Goal: Check status

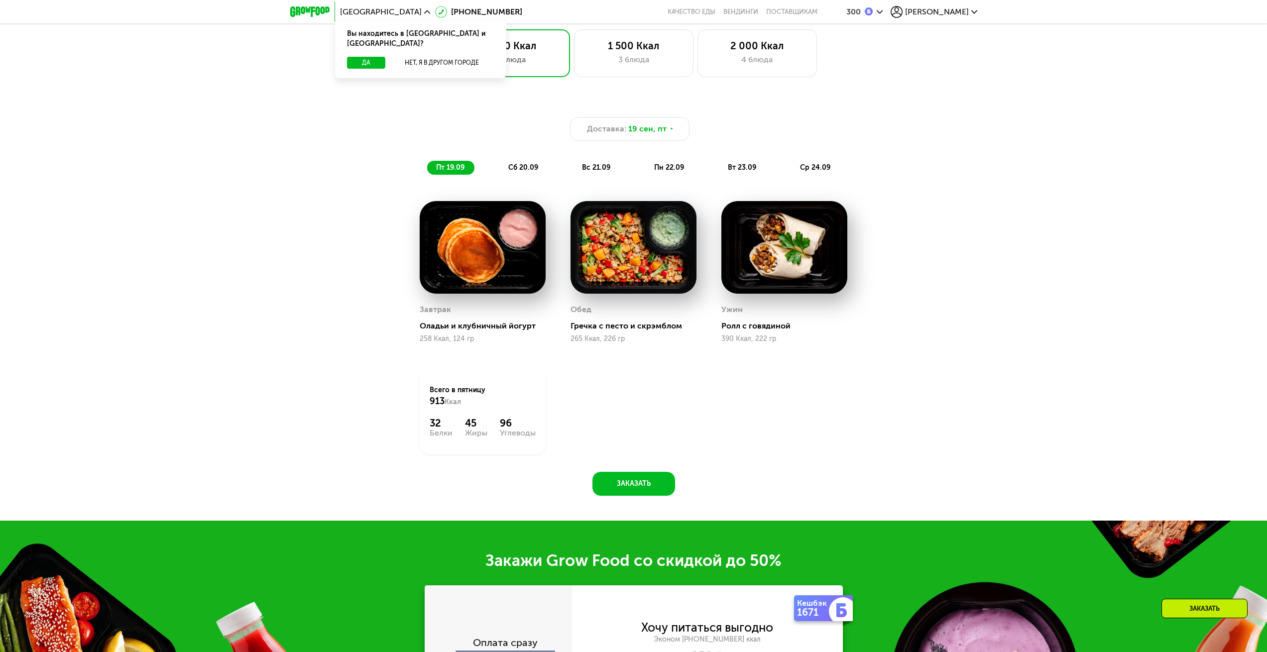
scroll to position [874, 0]
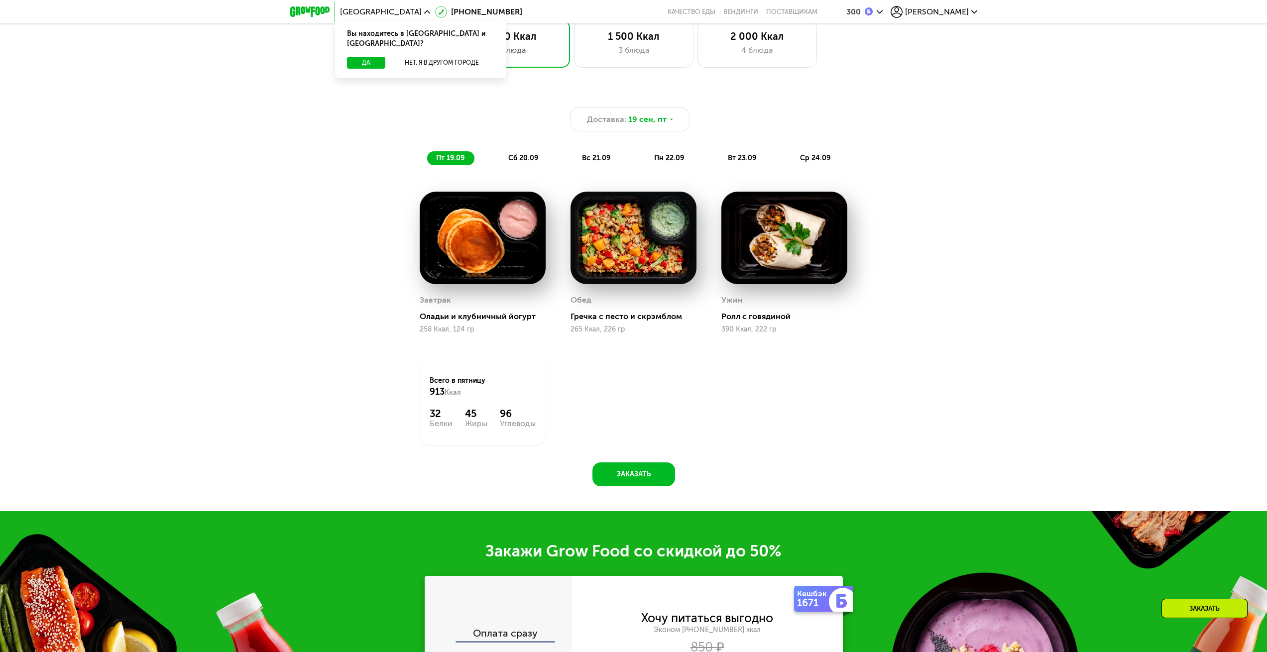
click at [968, 14] on span "[PERSON_NAME]" at bounding box center [937, 12] width 64 height 8
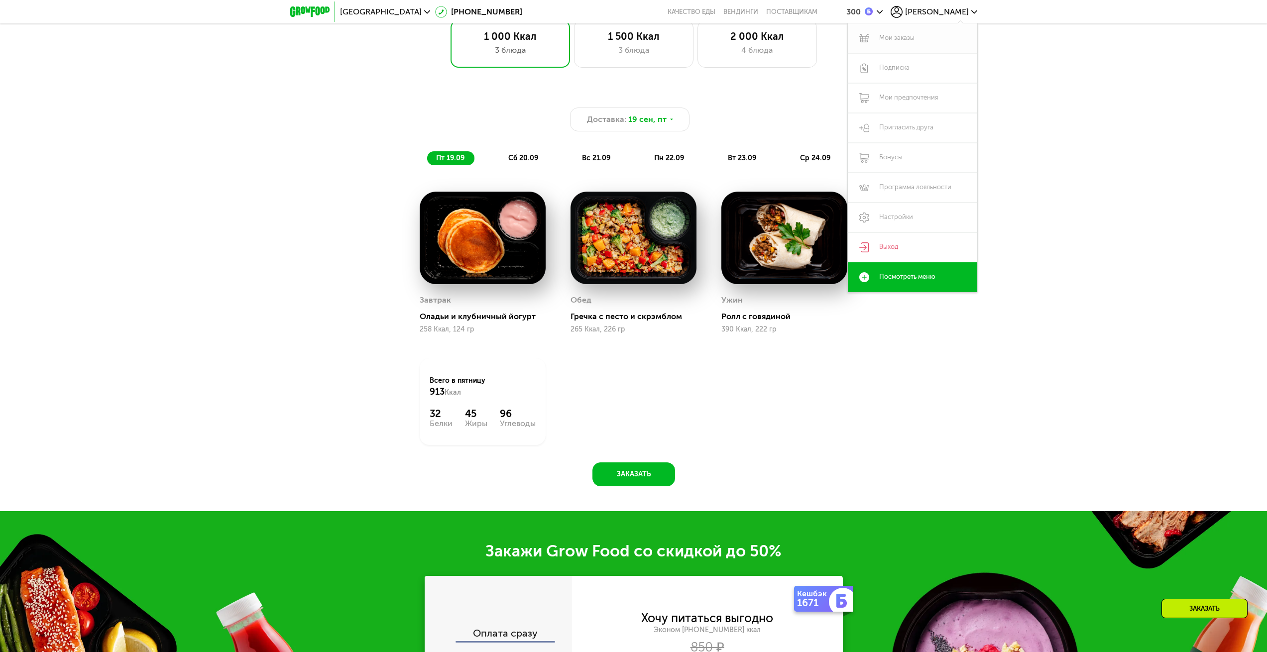
click at [938, 35] on link "Мои заказы" at bounding box center [912, 38] width 129 height 30
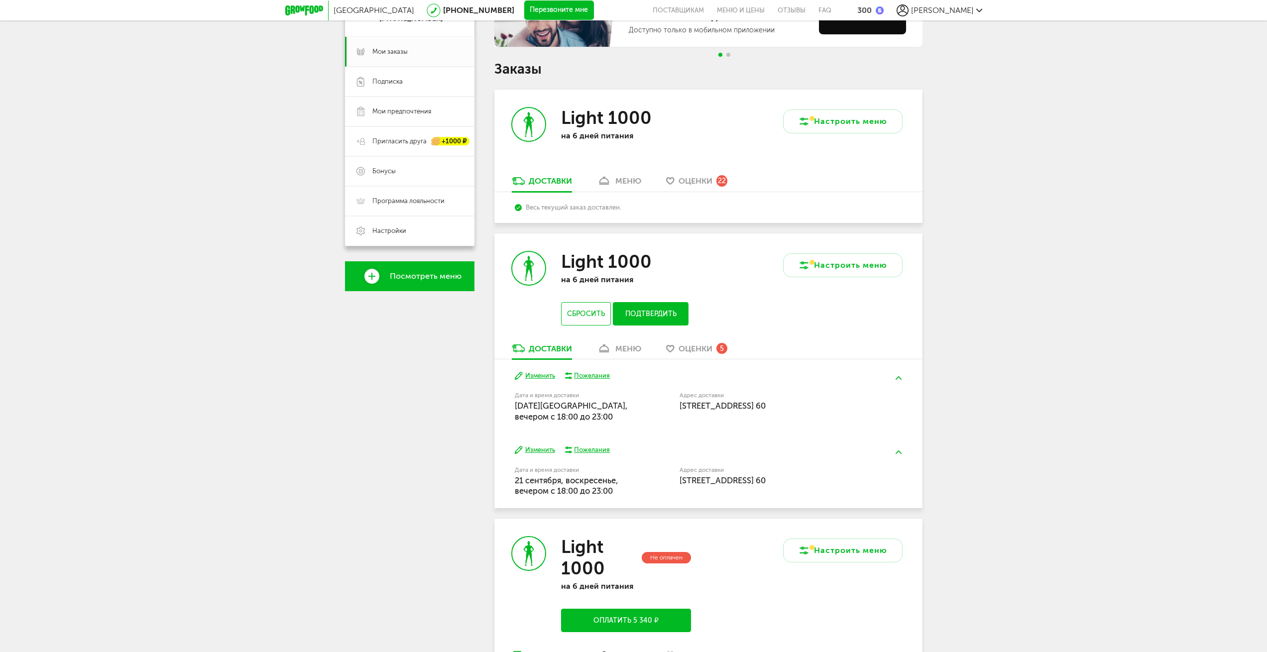
scroll to position [149, 0]
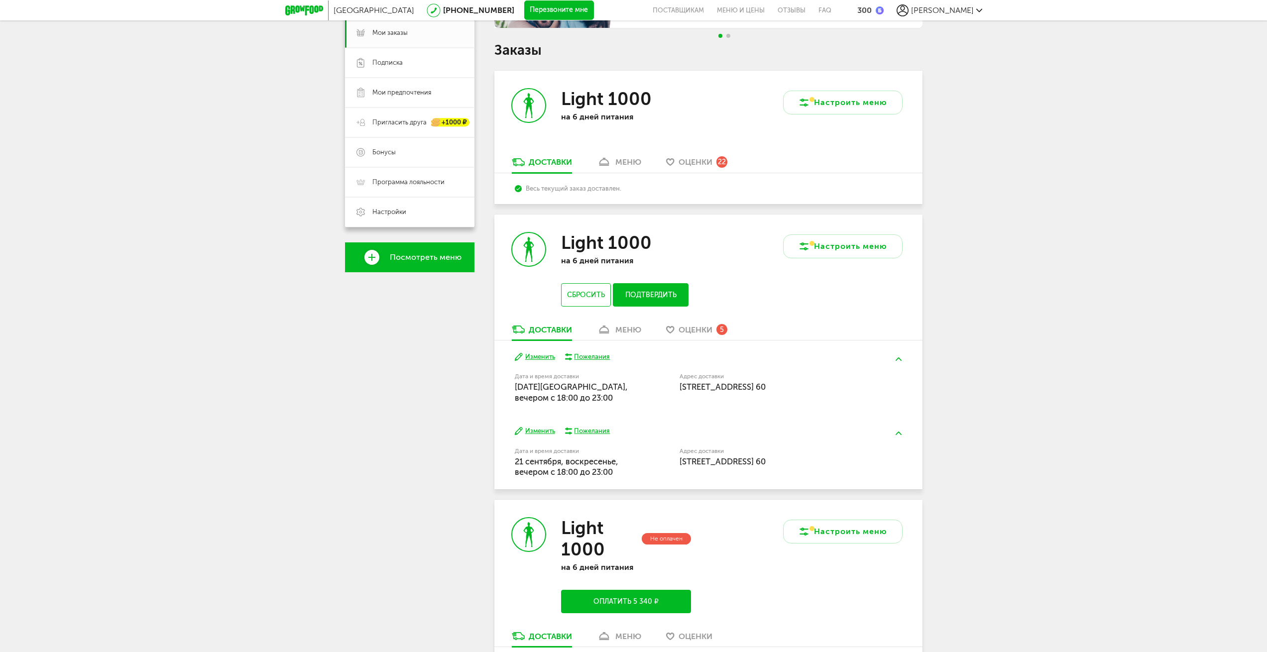
click at [626, 329] on div "меню" at bounding box center [628, 329] width 26 height 9
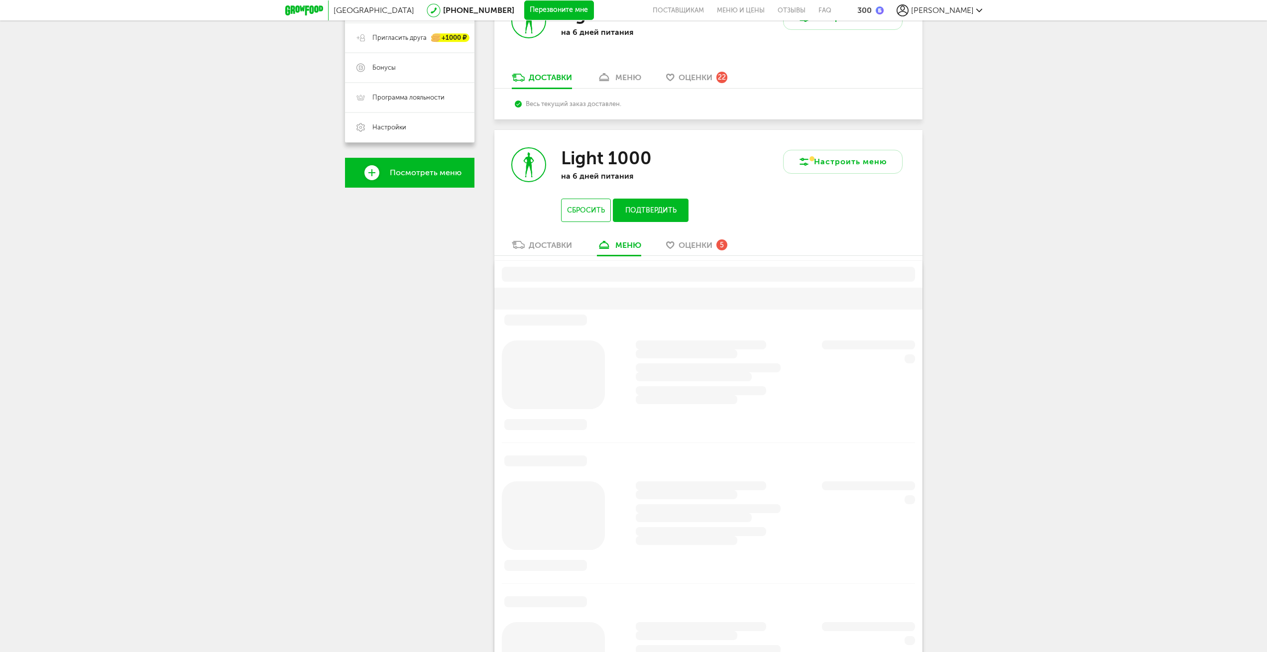
scroll to position [339, 0]
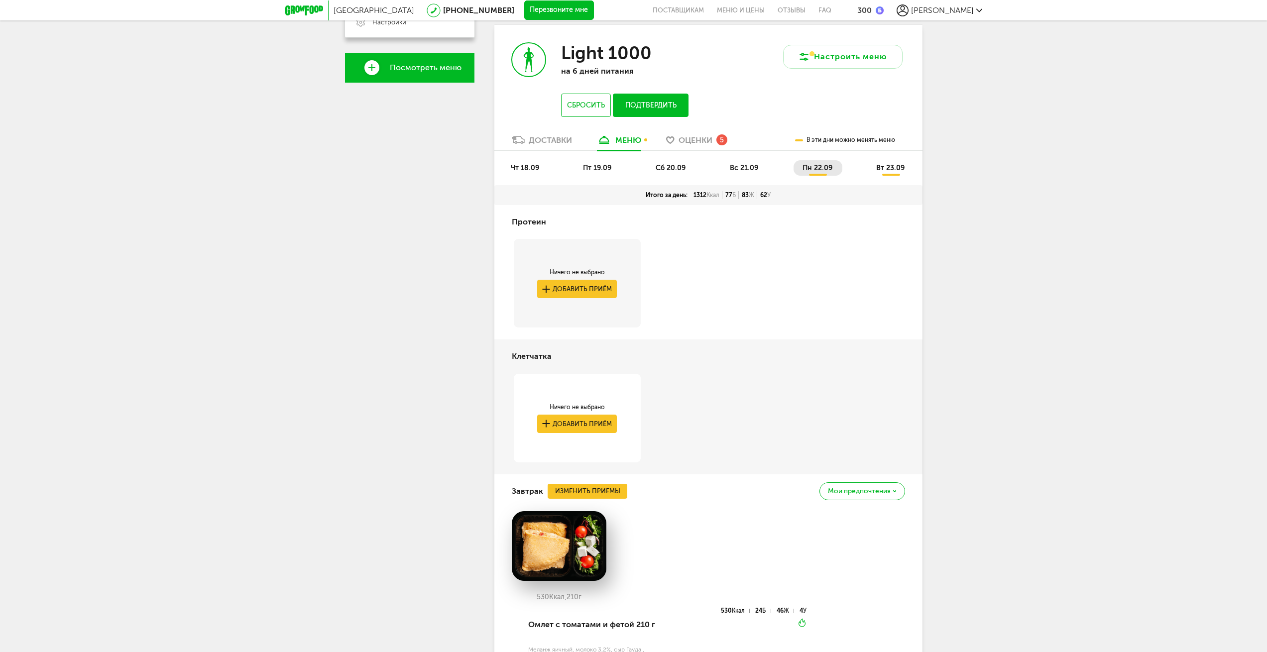
click at [523, 165] on span "чт 18.09" at bounding box center [525, 168] width 28 height 8
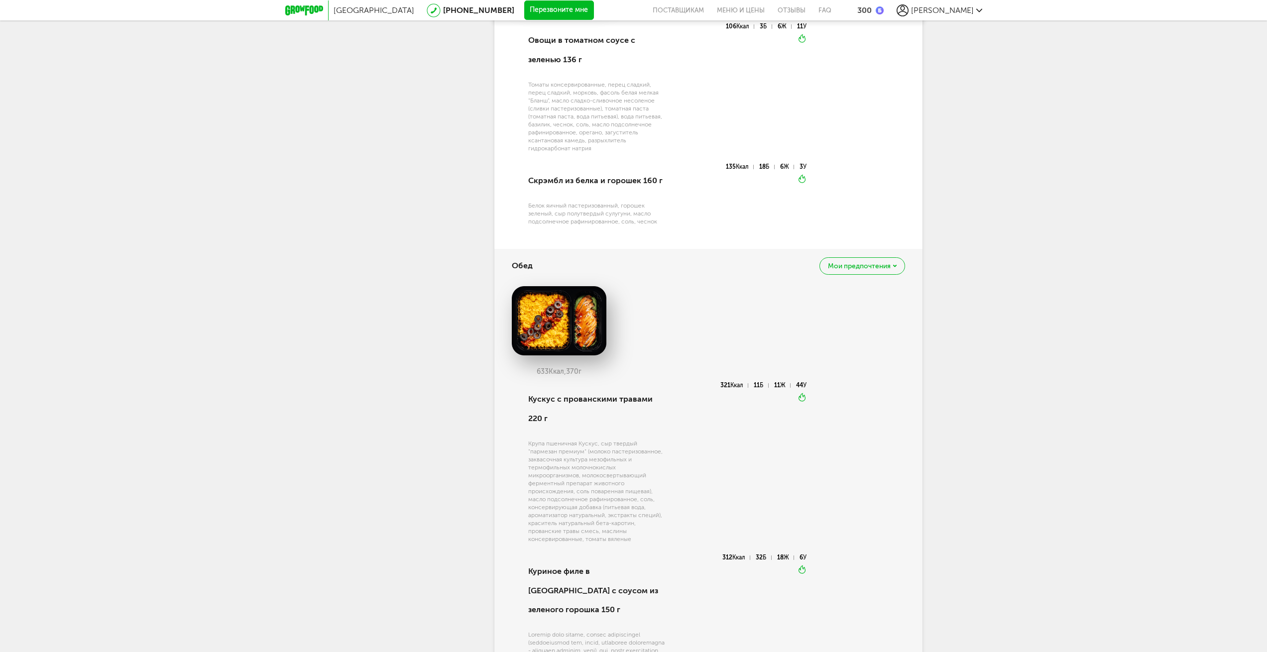
scroll to position [439, 0]
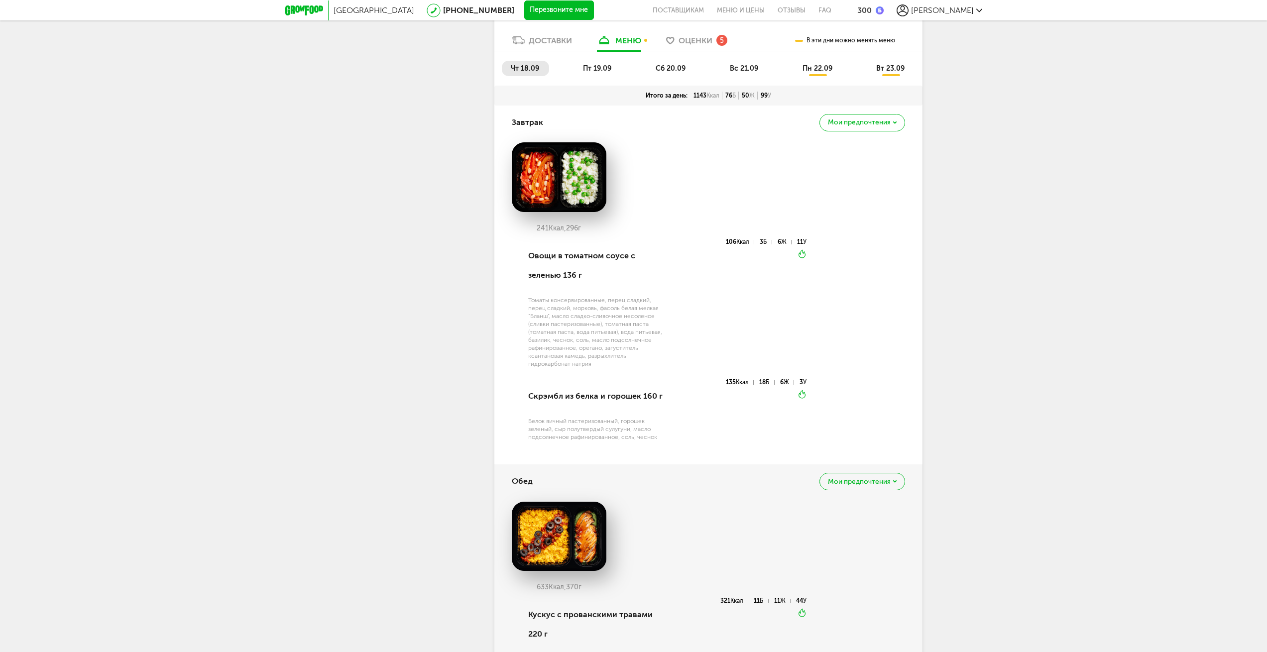
click at [605, 60] on div "чт 18.09 пт 19.09 сб 20.09 вс 21.09 пн 22.09 вт 23.09" at bounding box center [708, 68] width 428 height 34
click at [601, 64] on span "пт 19.09" at bounding box center [597, 68] width 28 height 8
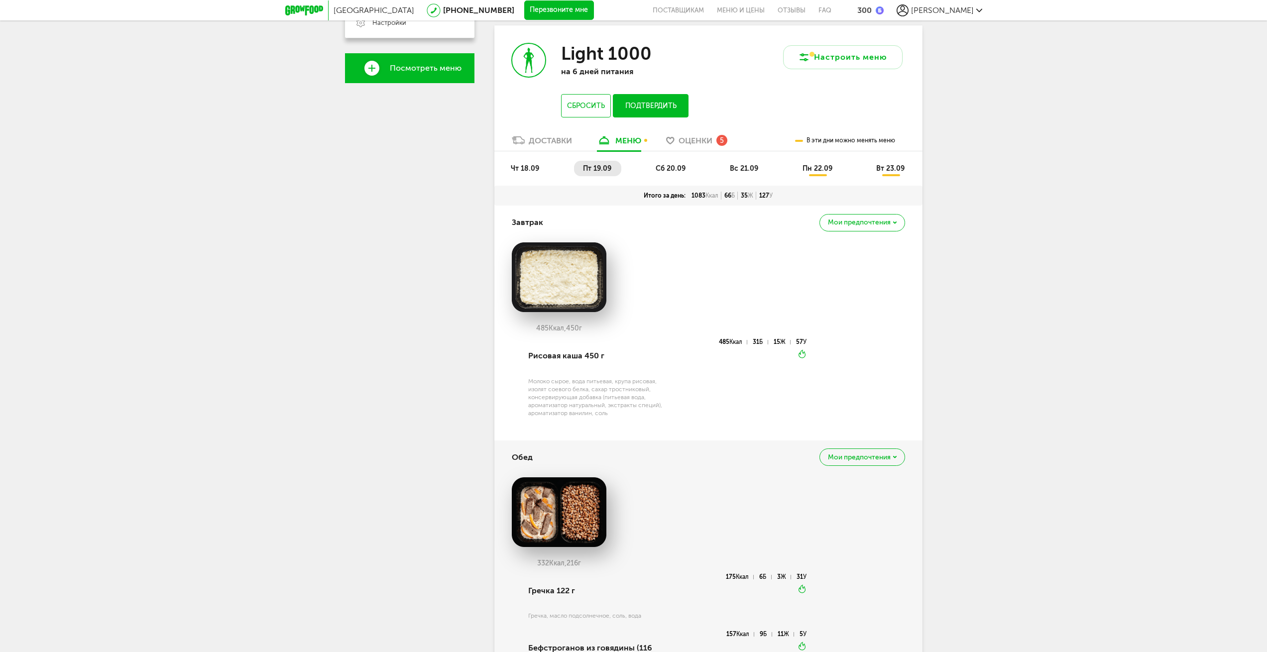
scroll to position [289, 0]
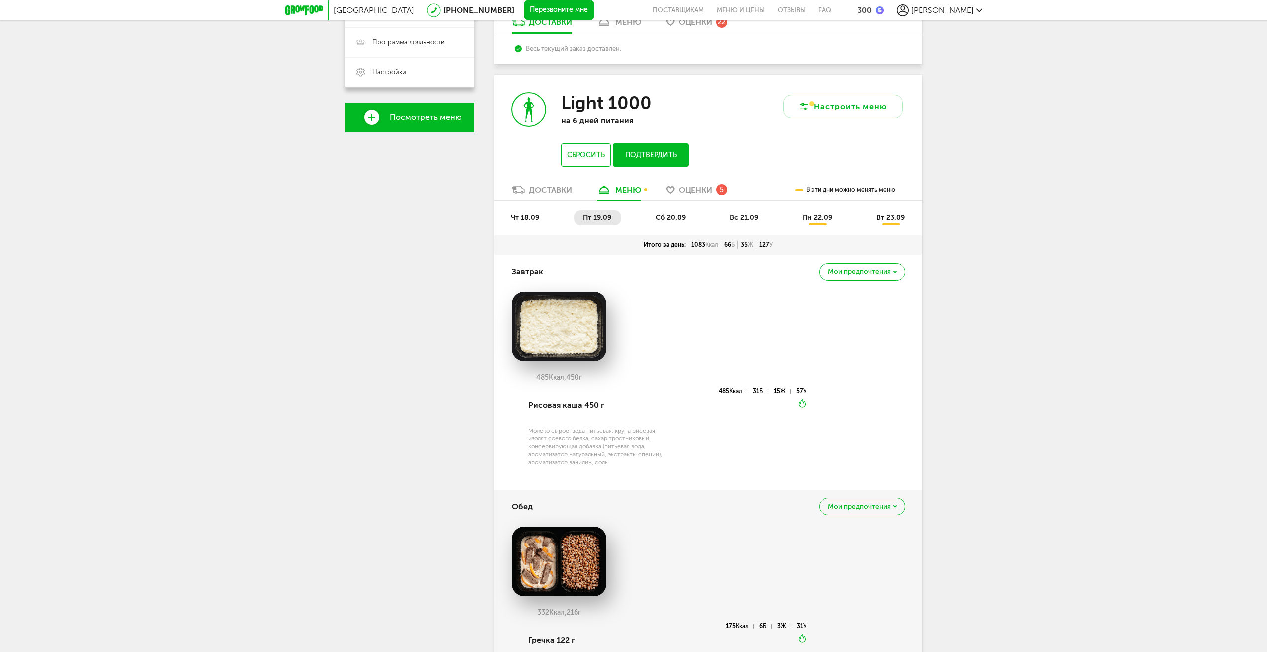
click at [530, 221] on span "чт 18.09" at bounding box center [525, 218] width 28 height 8
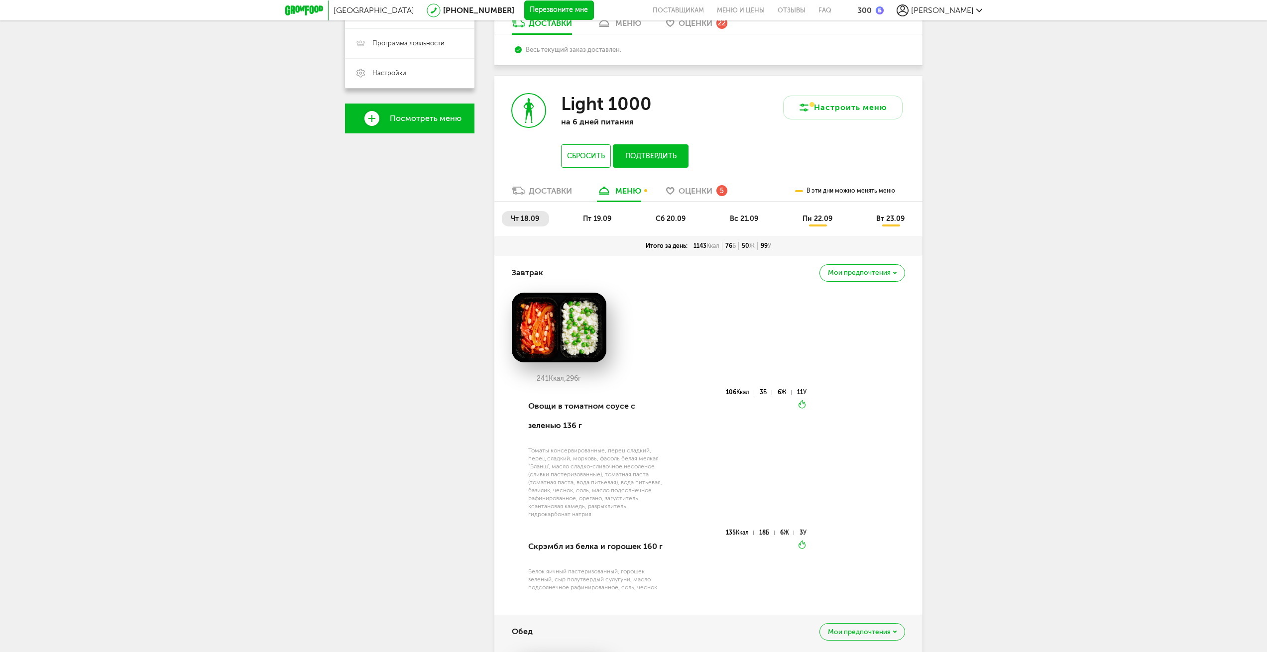
scroll to position [299, 0]
